Goal: Information Seeking & Learning: Learn about a topic

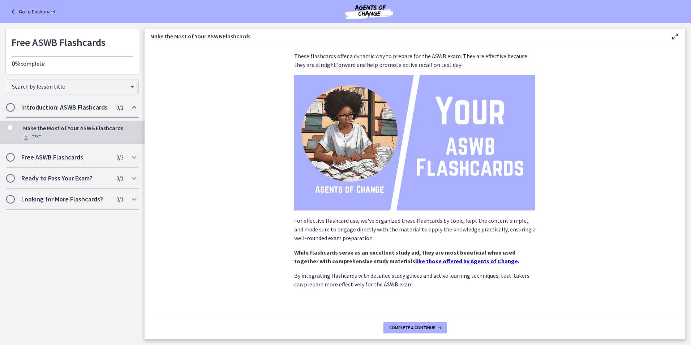
scroll to position [35, 0]
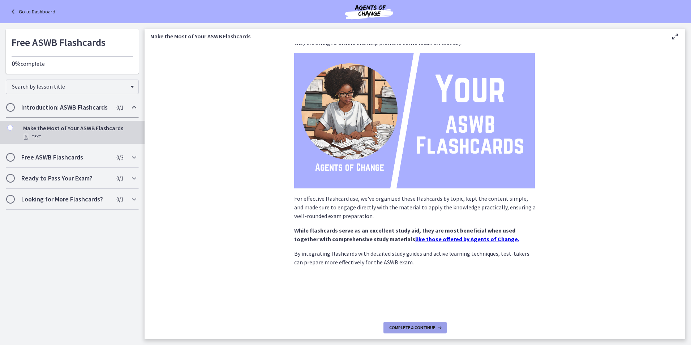
click at [429, 325] on span "Complete & continue" at bounding box center [412, 327] width 46 height 6
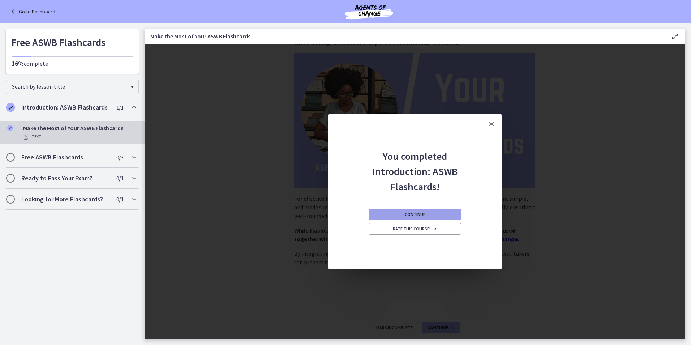
click at [435, 217] on button "Continue" at bounding box center [414, 214] width 92 height 12
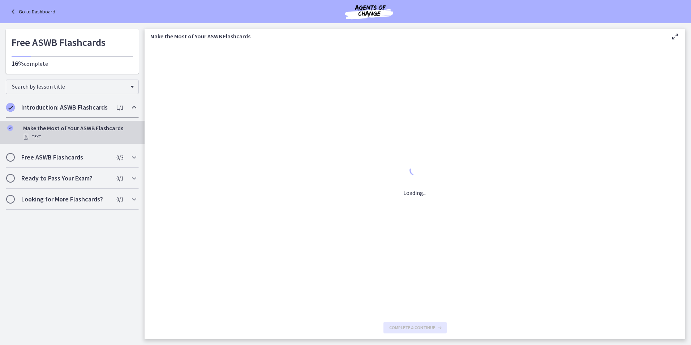
scroll to position [0, 0]
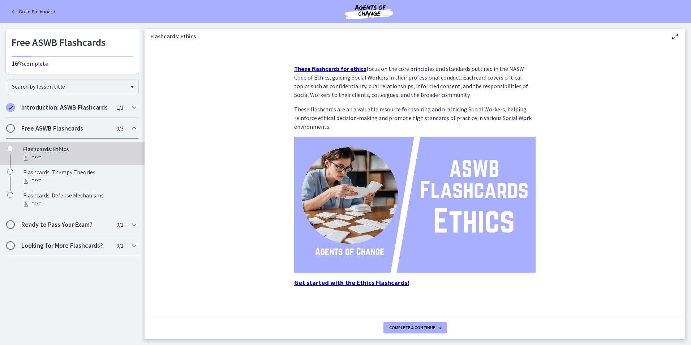
scroll to position [6, 0]
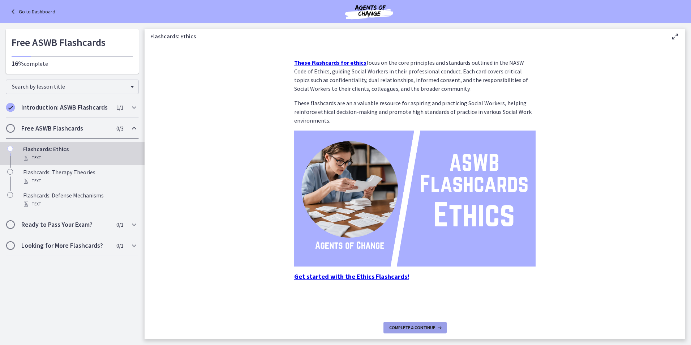
click at [421, 331] on button "Complete & continue" at bounding box center [414, 328] width 63 height 12
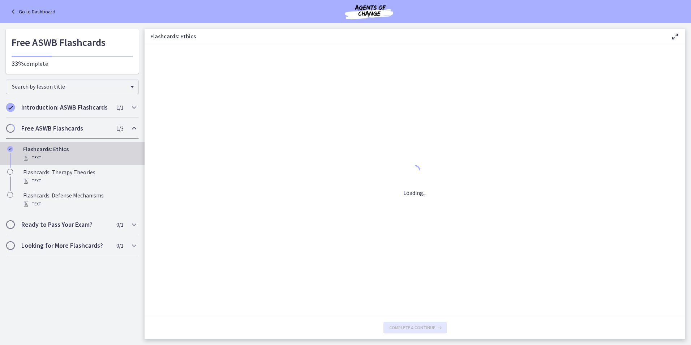
scroll to position [0, 0]
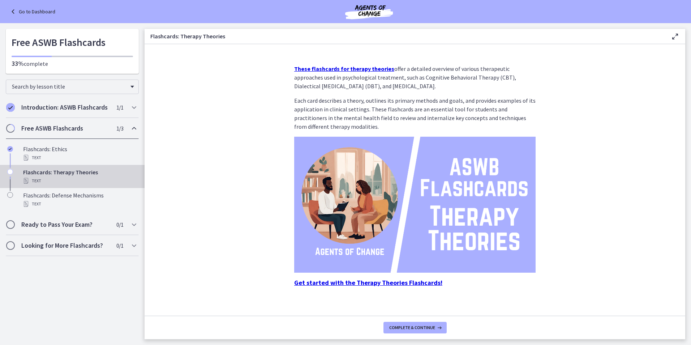
click at [370, 283] on strong "Get started with the Therapy Theories Flashcards!" at bounding box center [368, 282] width 148 height 8
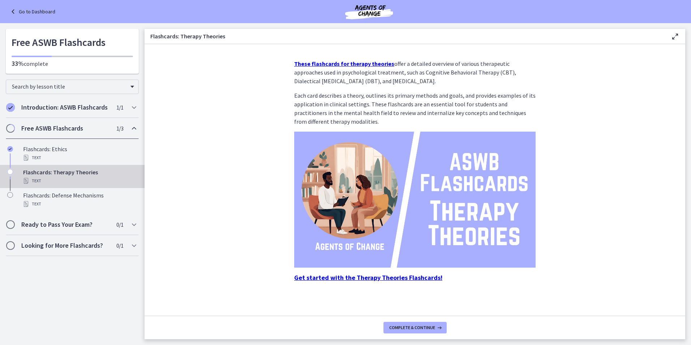
scroll to position [6, 0]
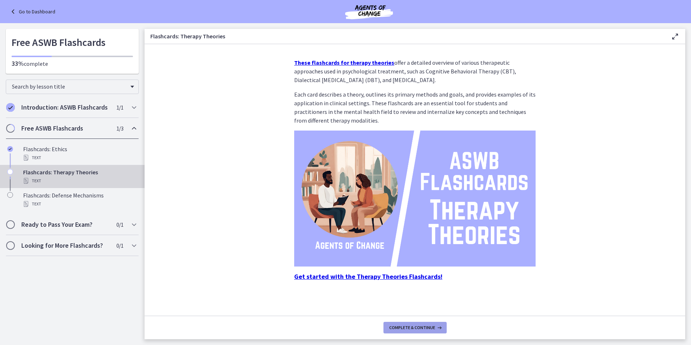
click at [409, 332] on button "Complete & continue" at bounding box center [414, 328] width 63 height 12
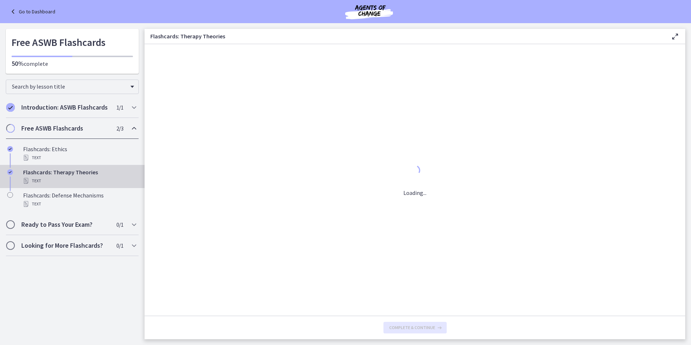
scroll to position [0, 0]
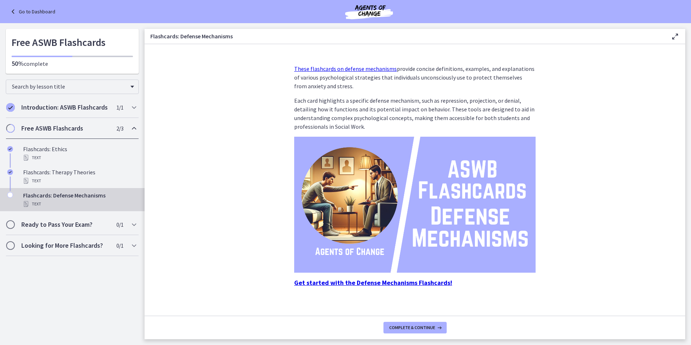
click at [414, 284] on strong "Get started with the Defense Mechanisms Flashcards!" at bounding box center [373, 282] width 158 height 8
